Goal: Transaction & Acquisition: Book appointment/travel/reservation

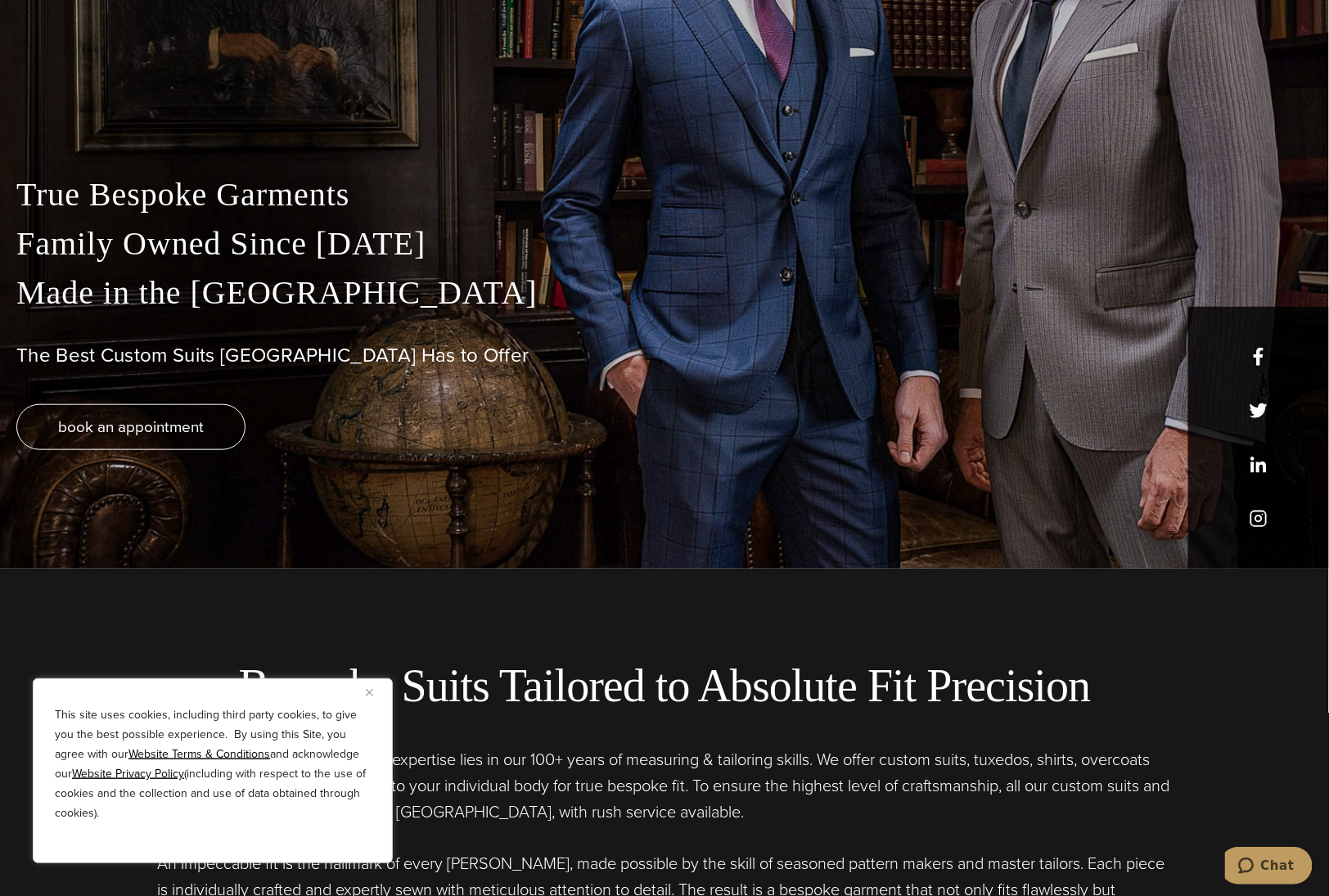
scroll to position [409, 0]
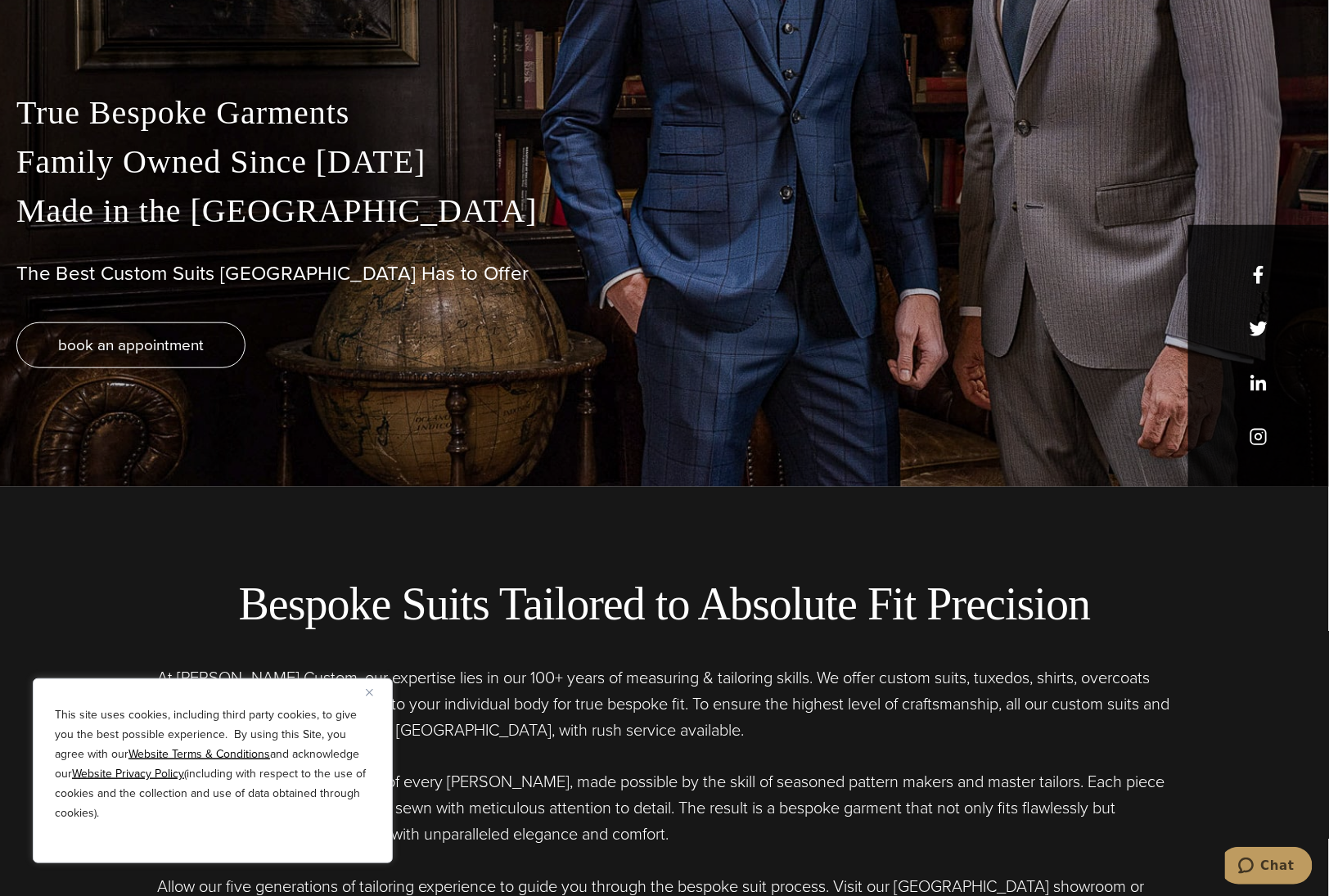
click at [365, 693] on div "This site uses cookies, including third party cookies, to give you the best pos…" at bounding box center [212, 770] width 360 height 185
click at [373, 691] on button "Close" at bounding box center [375, 692] width 20 height 20
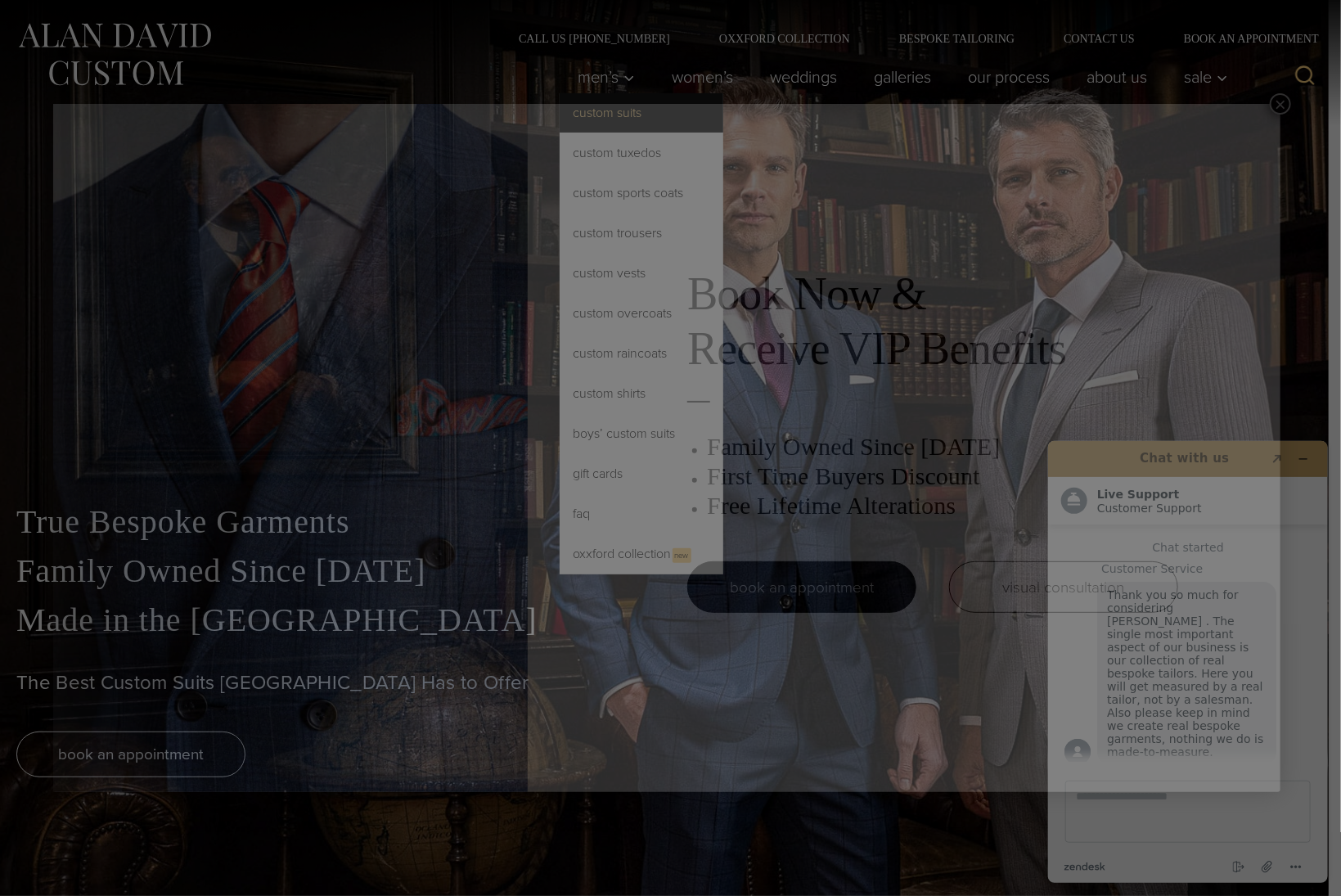
scroll to position [0, 0]
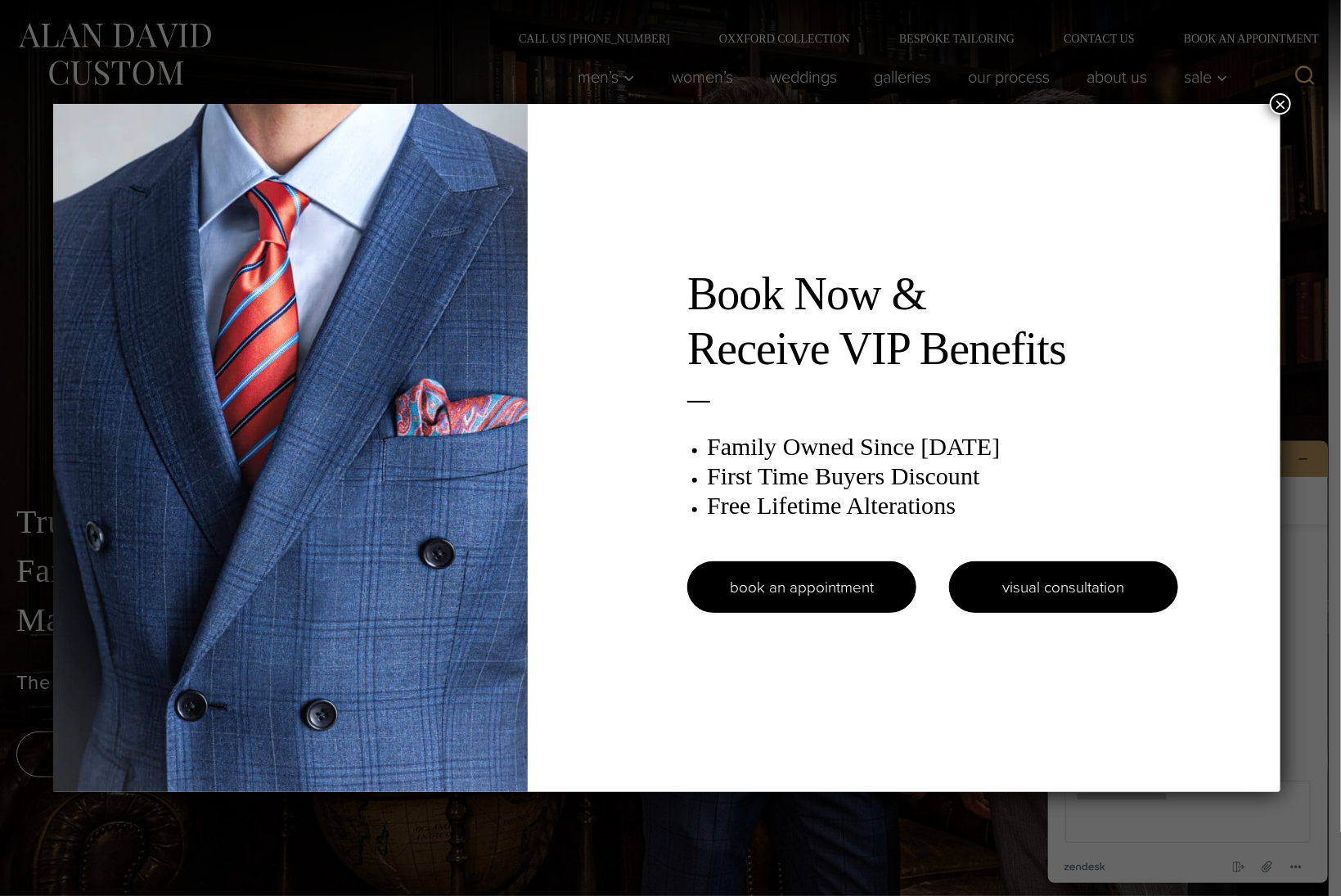
click at [1090, 587] on link "visual consultation" at bounding box center [1063, 586] width 229 height 51
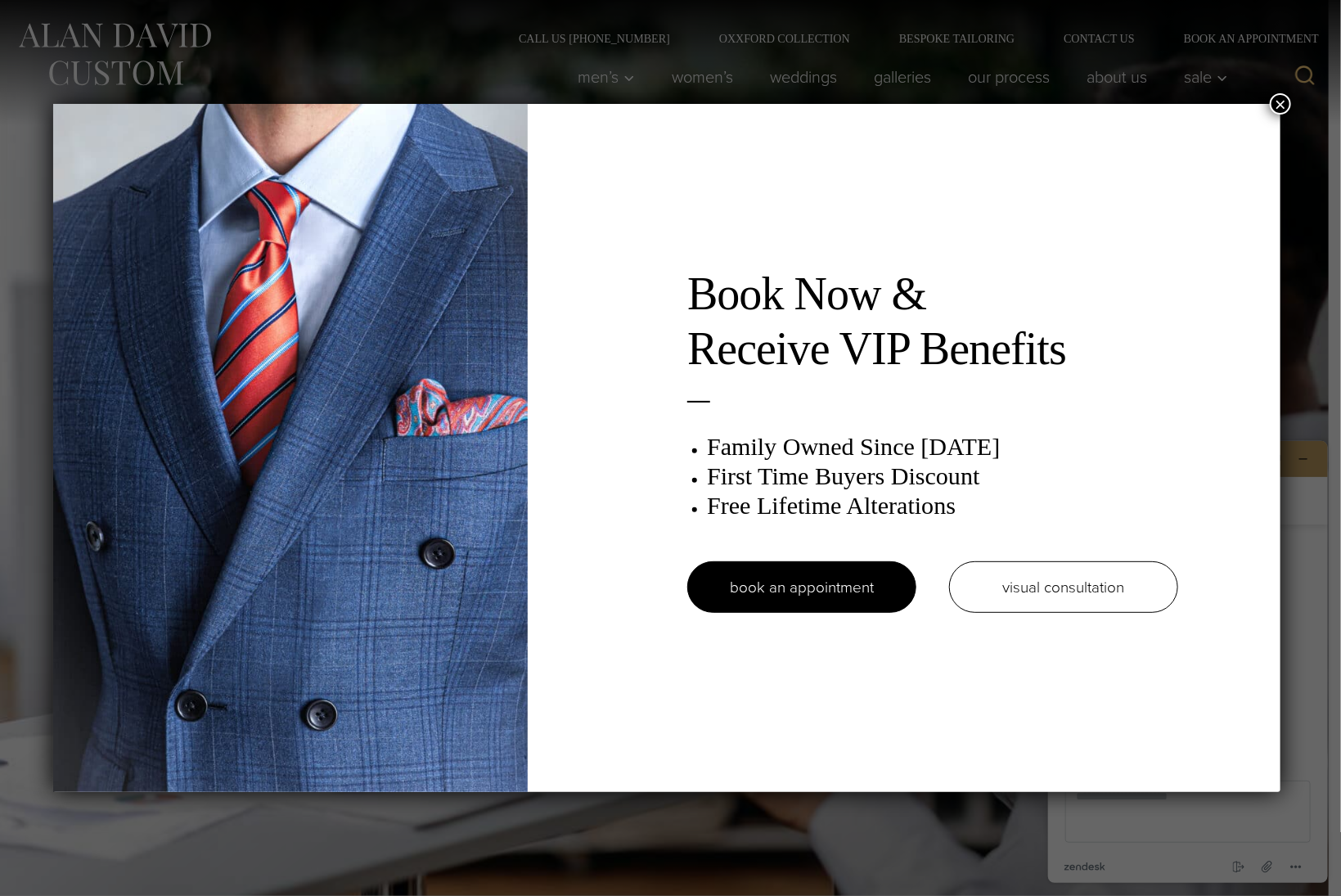
click at [1287, 103] on button "×" at bounding box center [1281, 104] width 22 height 22
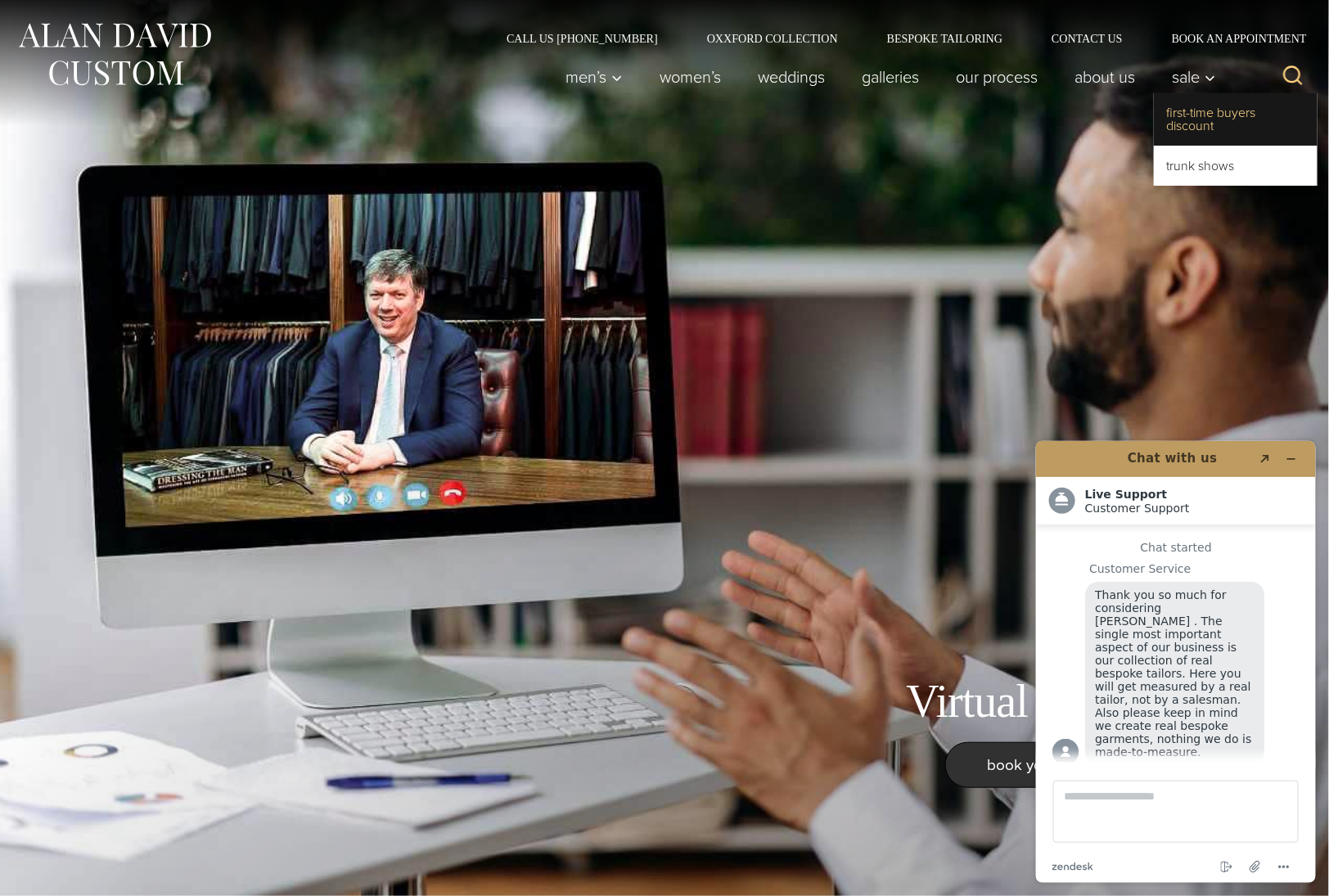
click at [1186, 113] on link "First-Time Buyers Discount" at bounding box center [1236, 119] width 163 height 52
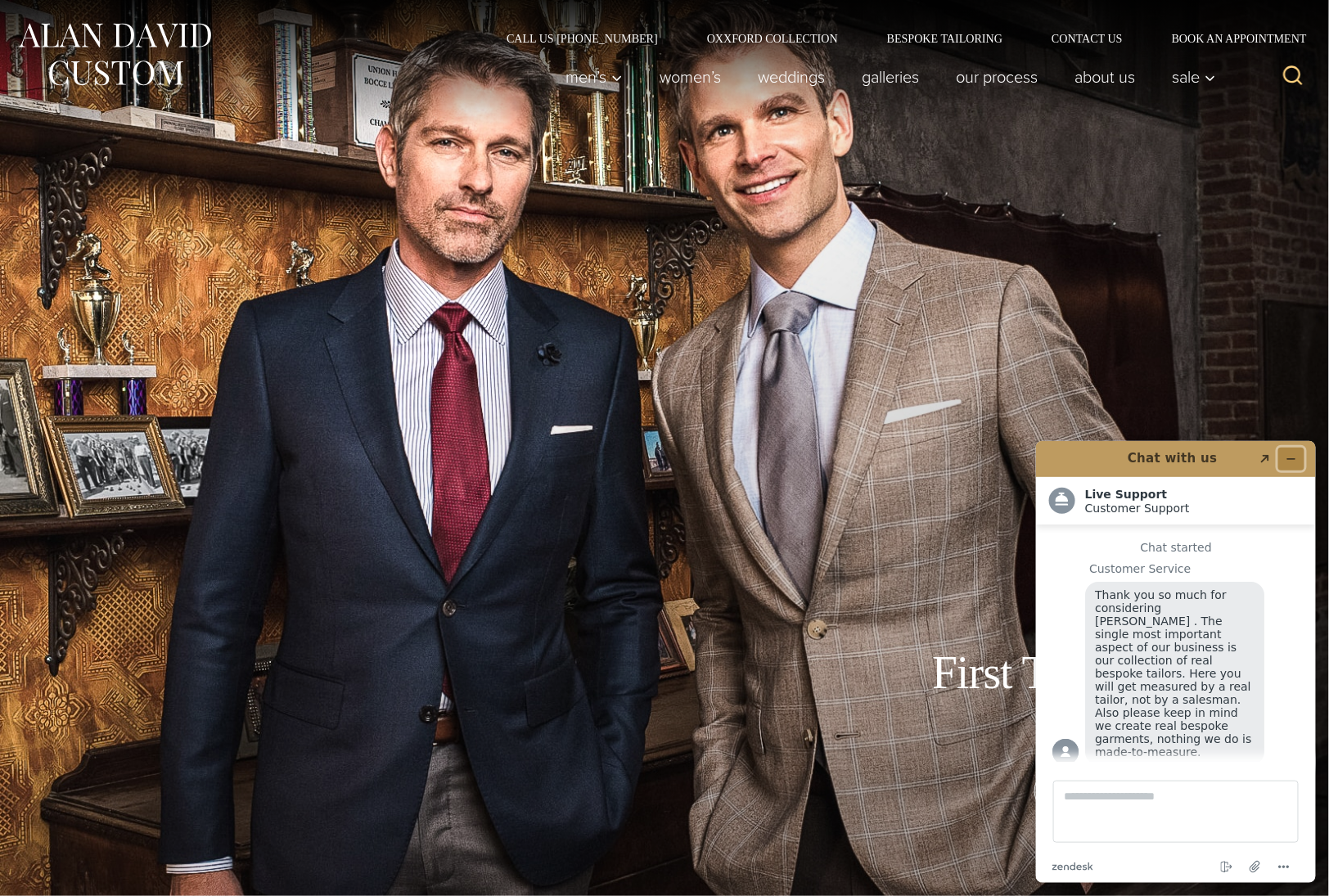
click at [1293, 456] on icon "Minimize widget" at bounding box center [1289, 458] width 12 height 12
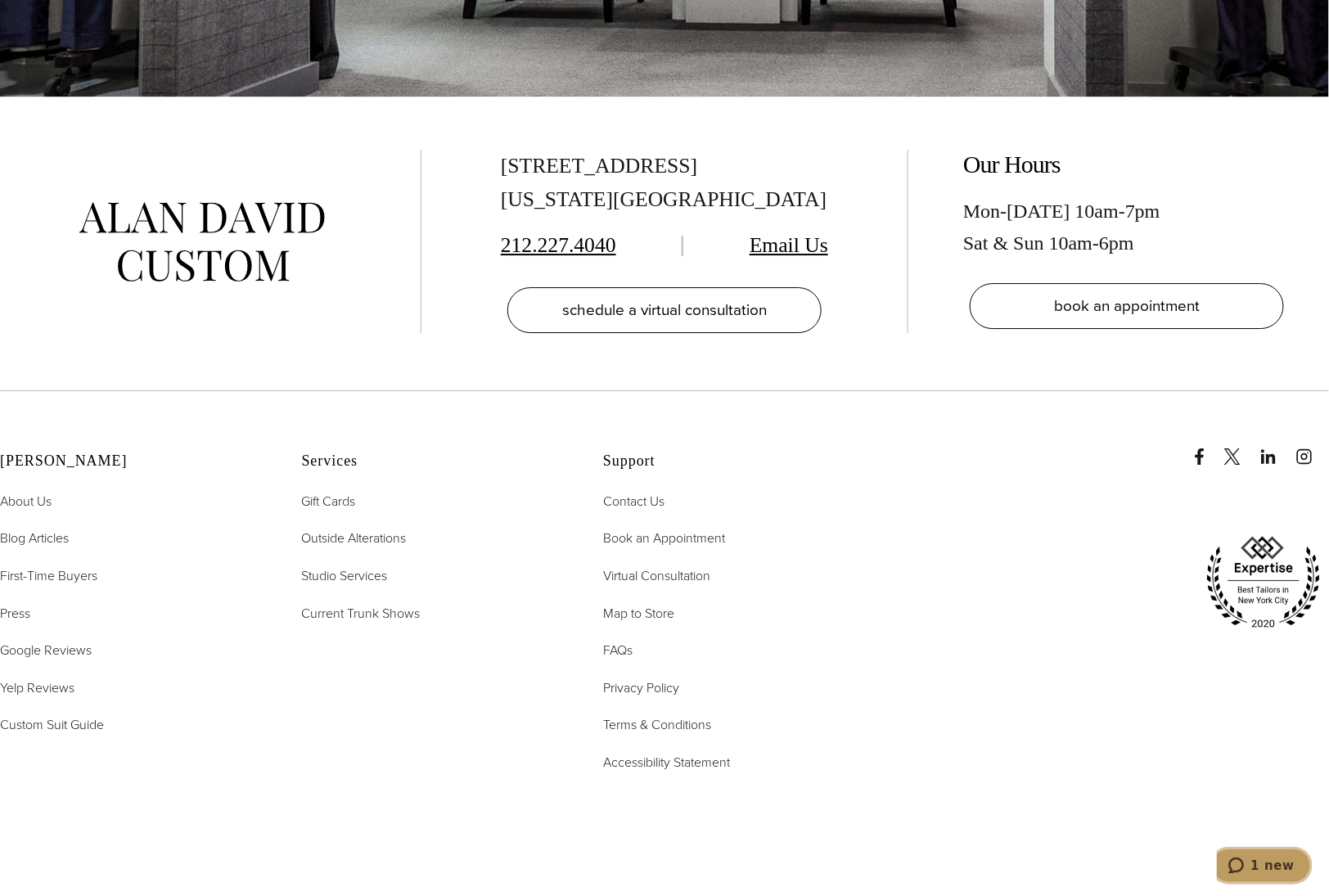
scroll to position [4172, 0]
